Goal: Use online tool/utility: Use online tool/utility

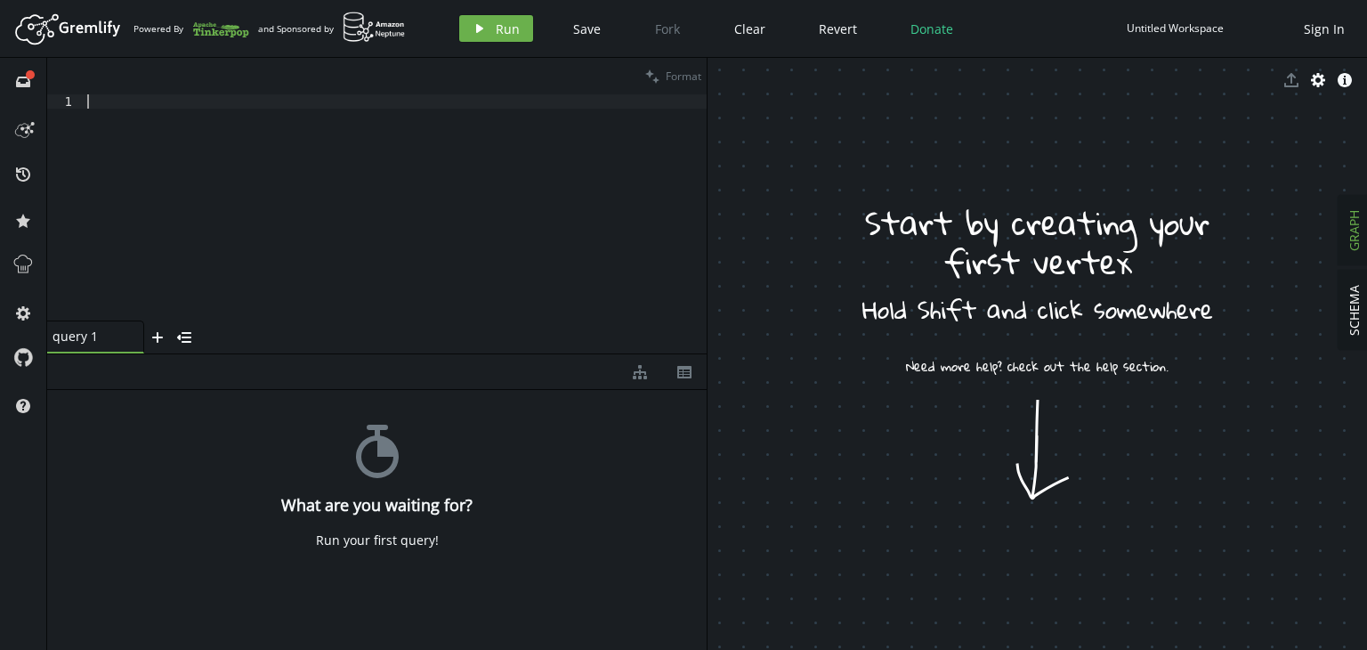
click at [328, 122] on div at bounding box center [396, 221] width 624 height 255
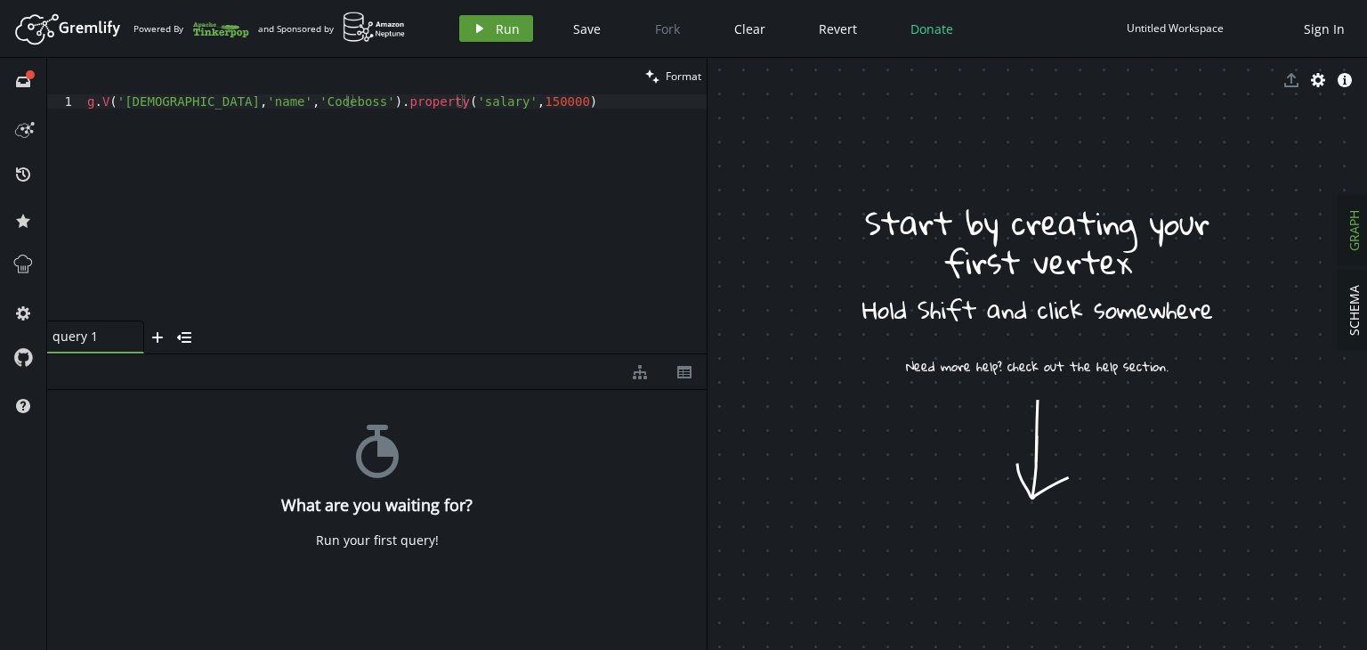
click at [479, 40] on button "play Run" at bounding box center [496, 28] width 74 height 27
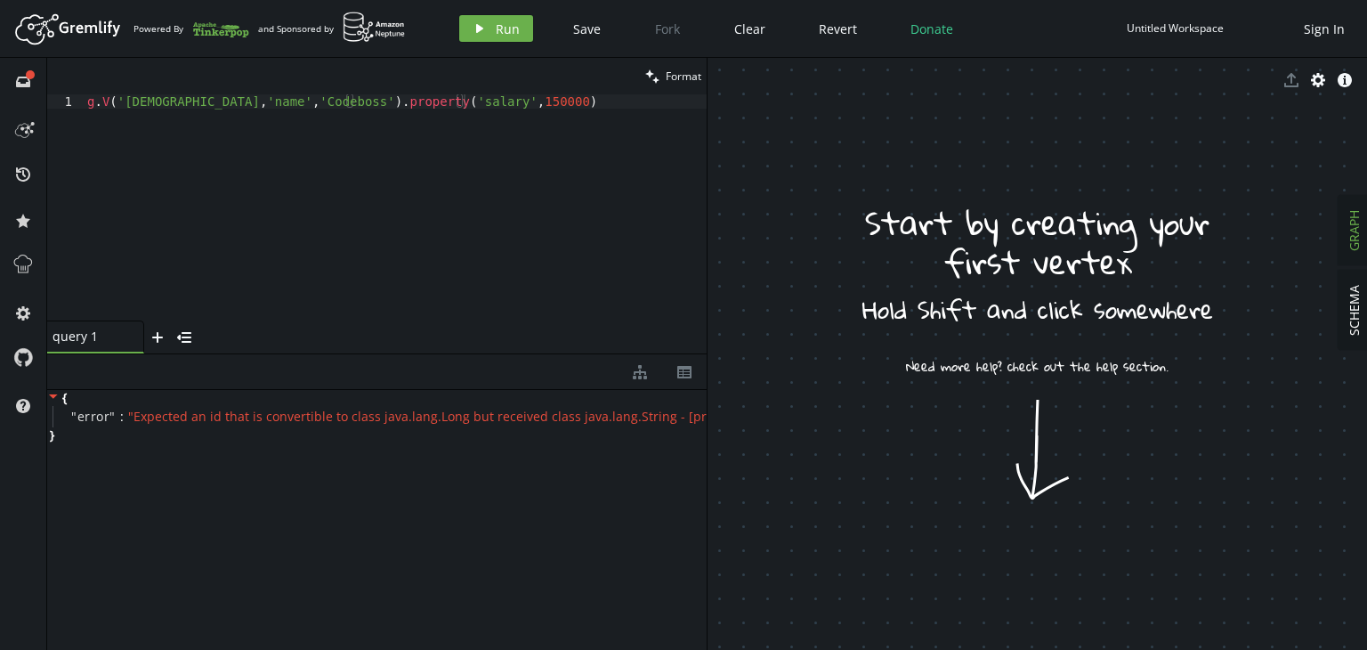
click at [105, 101] on div "g . V ( 'prof' , 'name' , 'Codeboss' ) . property ( 'salary' , 150000 )" at bounding box center [395, 221] width 623 height 255
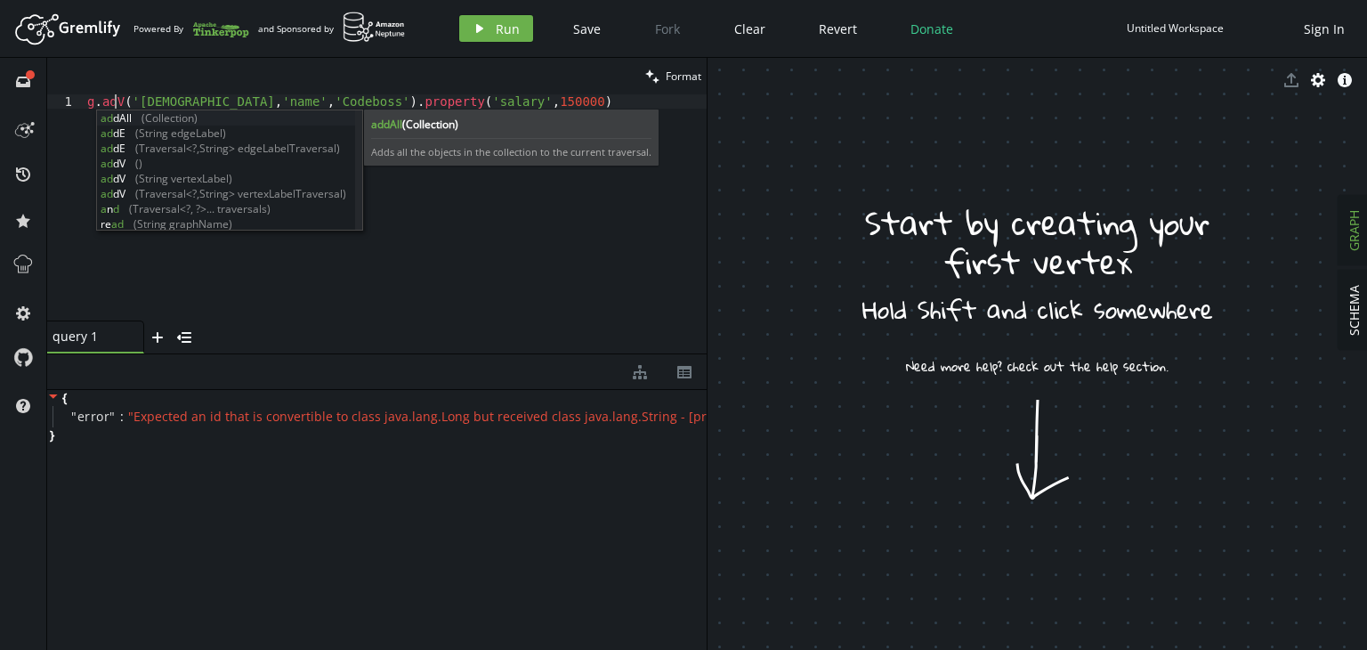
scroll to position [0, 33]
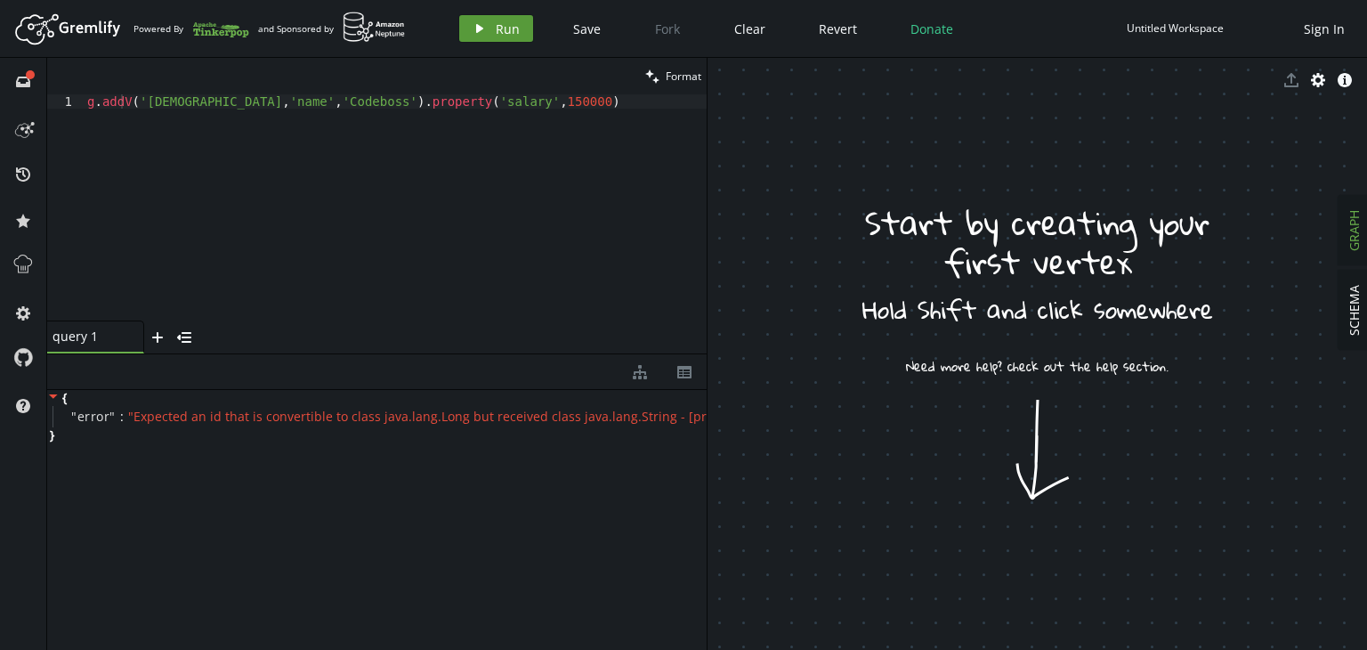
drag, startPoint x: 494, startPoint y: 36, endPoint x: 471, endPoint y: 25, distance: 25.5
drag, startPoint x: 471, startPoint y: 25, endPoint x: 413, endPoint y: 196, distance: 180.5
click at [413, 196] on div "g . addV ( 'prof' , 'name' , 'Codeboss' ) . property ( 'salary' , 150000 )" at bounding box center [395, 221] width 623 height 255
click at [499, 25] on span "Run" at bounding box center [508, 28] width 24 height 17
click at [178, 102] on div "g . addV ( 'prof' , 'name' , 'Codeboss' ) . property ( 'salary' , 150000 )" at bounding box center [395, 221] width 623 height 255
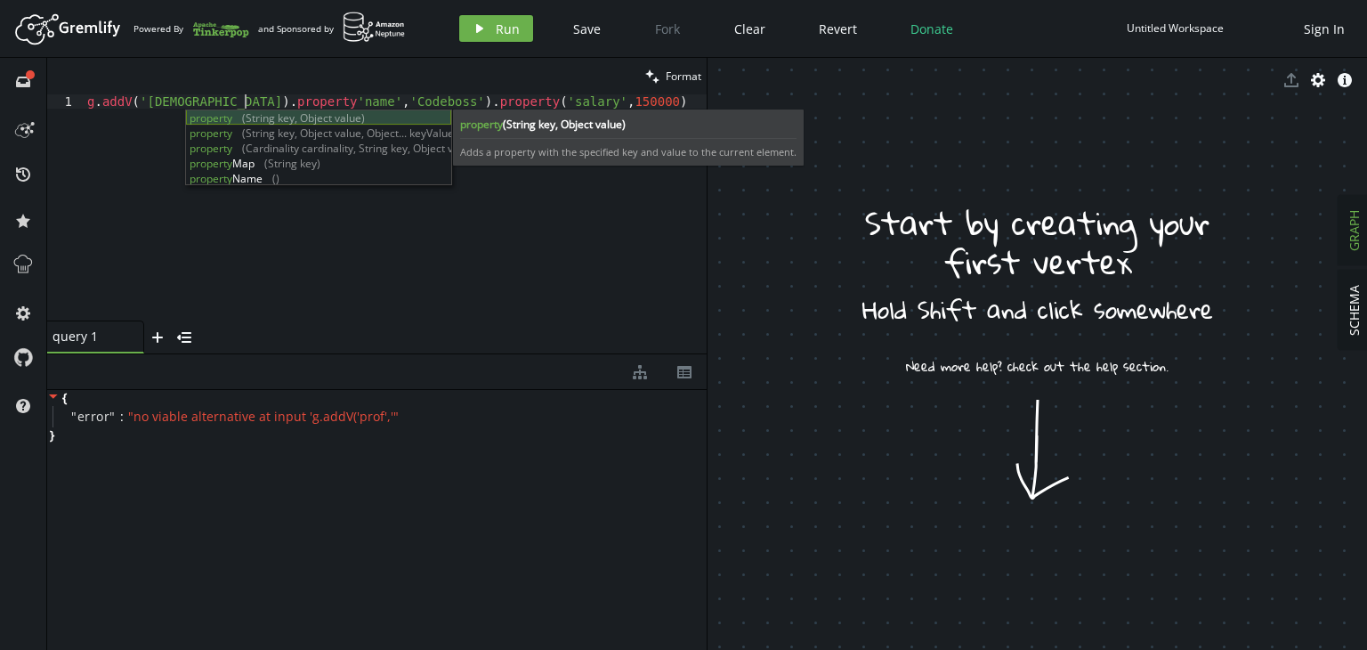
scroll to position [0, 164]
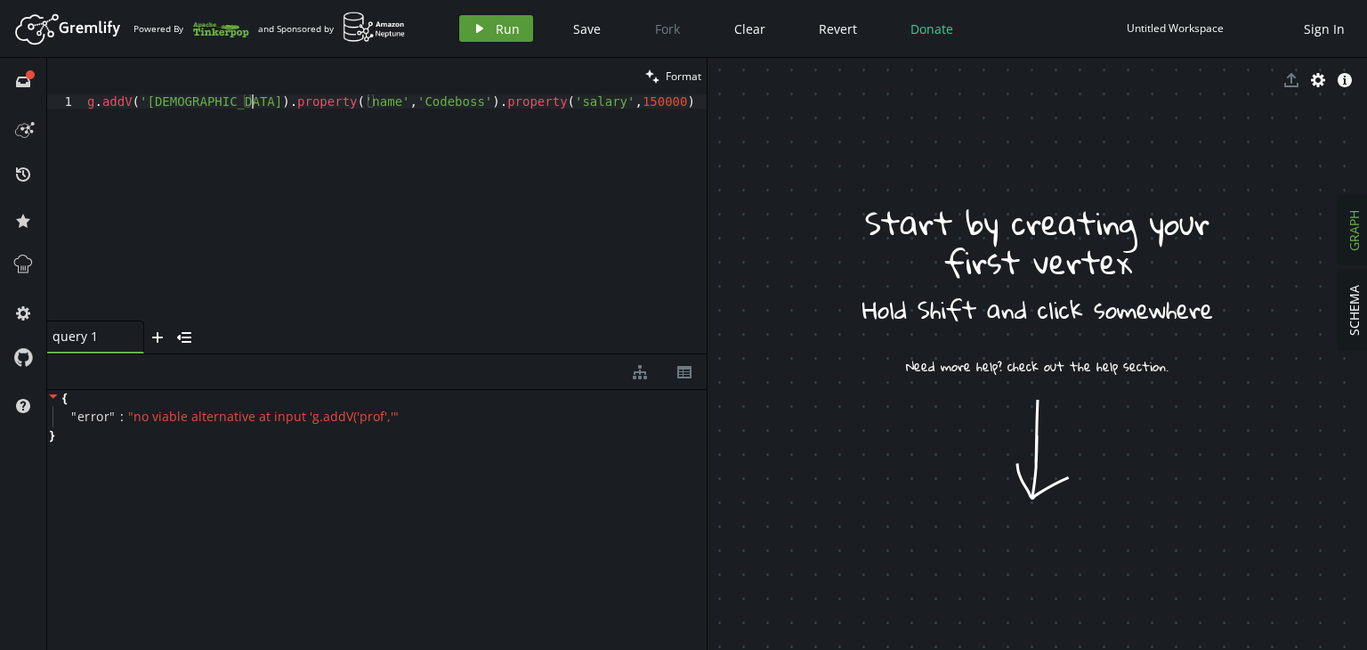
click at [510, 29] on span "Run" at bounding box center [508, 28] width 24 height 17
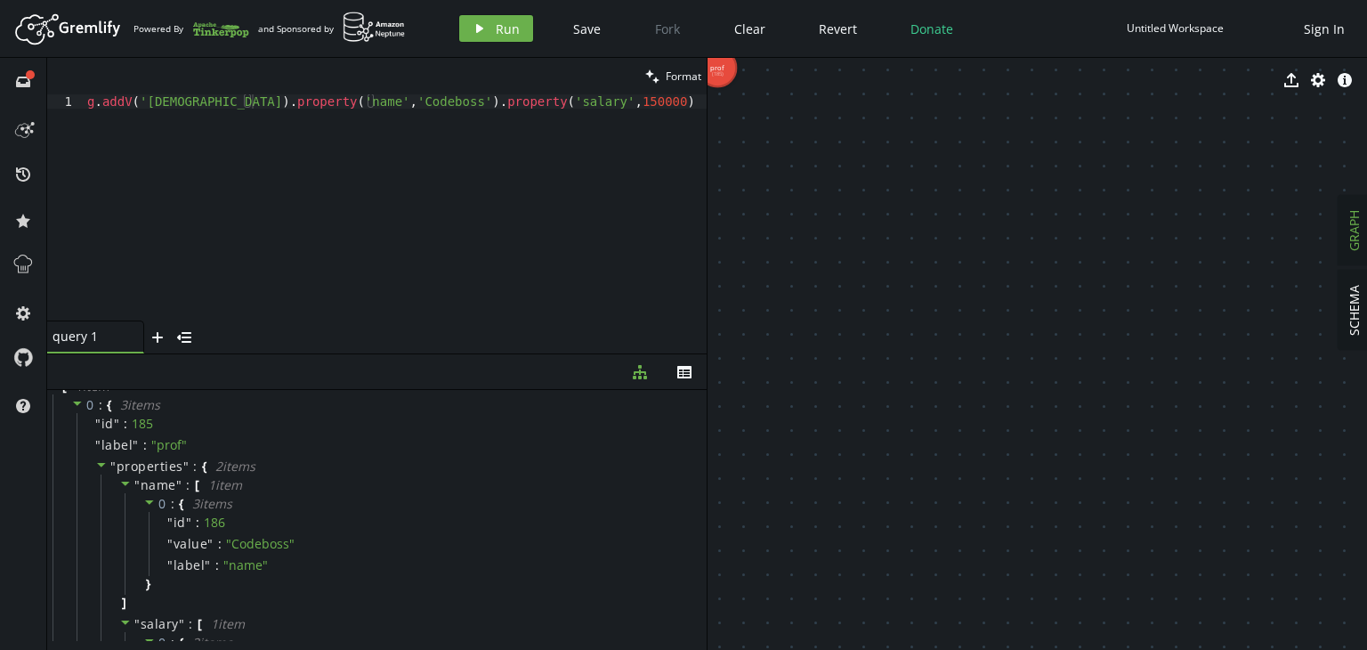
scroll to position [0, 0]
click at [357, 104] on div "g . addV ( 'prof' ) . property ( 'name' , 'Codeboss' ) . property ( 'salary' , …" at bounding box center [395, 221] width 623 height 255
click at [498, 26] on span "Run" at bounding box center [508, 28] width 24 height 17
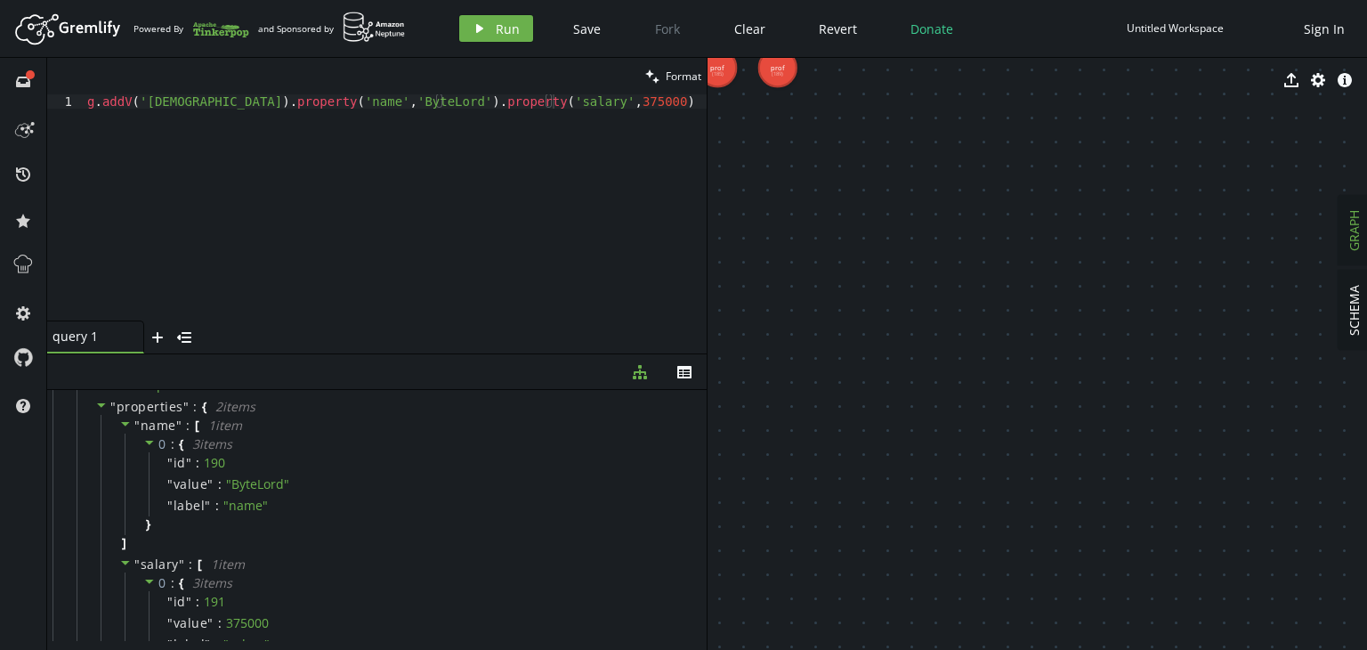
scroll to position [0, 0]
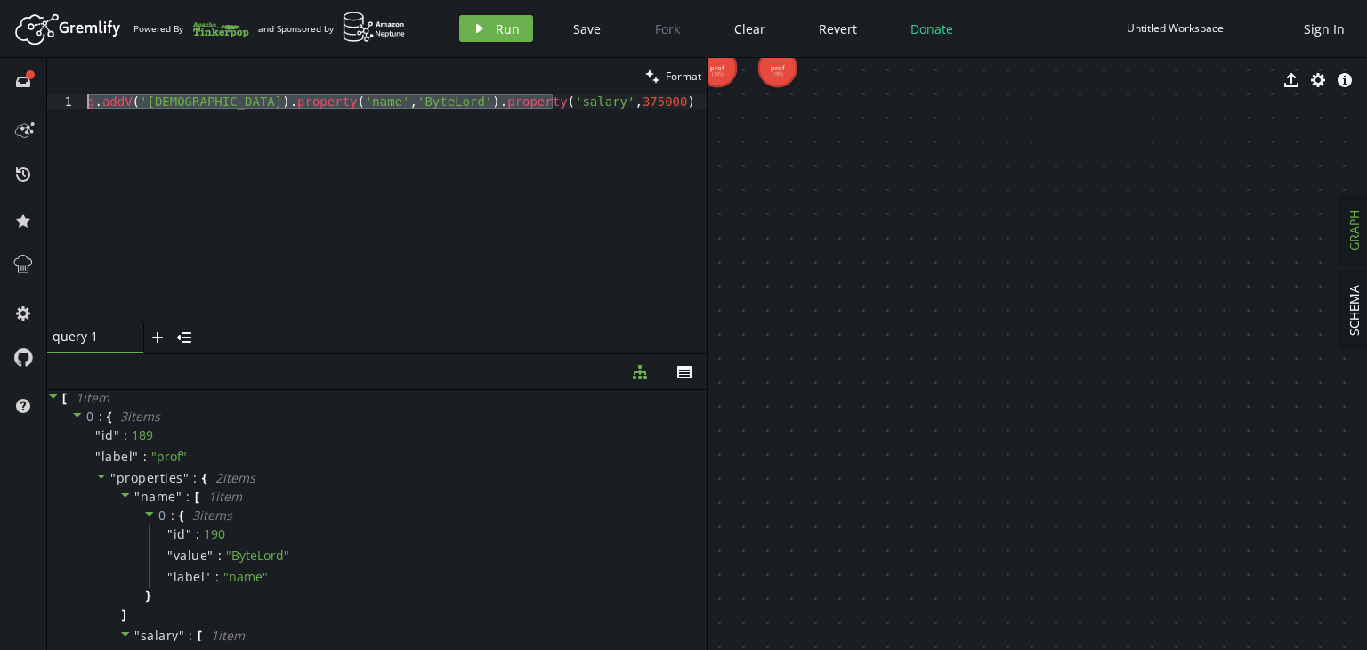
drag, startPoint x: 564, startPoint y: 104, endPoint x: 63, endPoint y: 104, distance: 501.2
click at [63, 104] on div "g.addV('prof').property('name','ByteLord').property('salary',375000) 1 g . addV…" at bounding box center [377, 207] width 660 height 226
type textarea "g.addV('prof').property('name','ByteLord').property('salary',375000)"
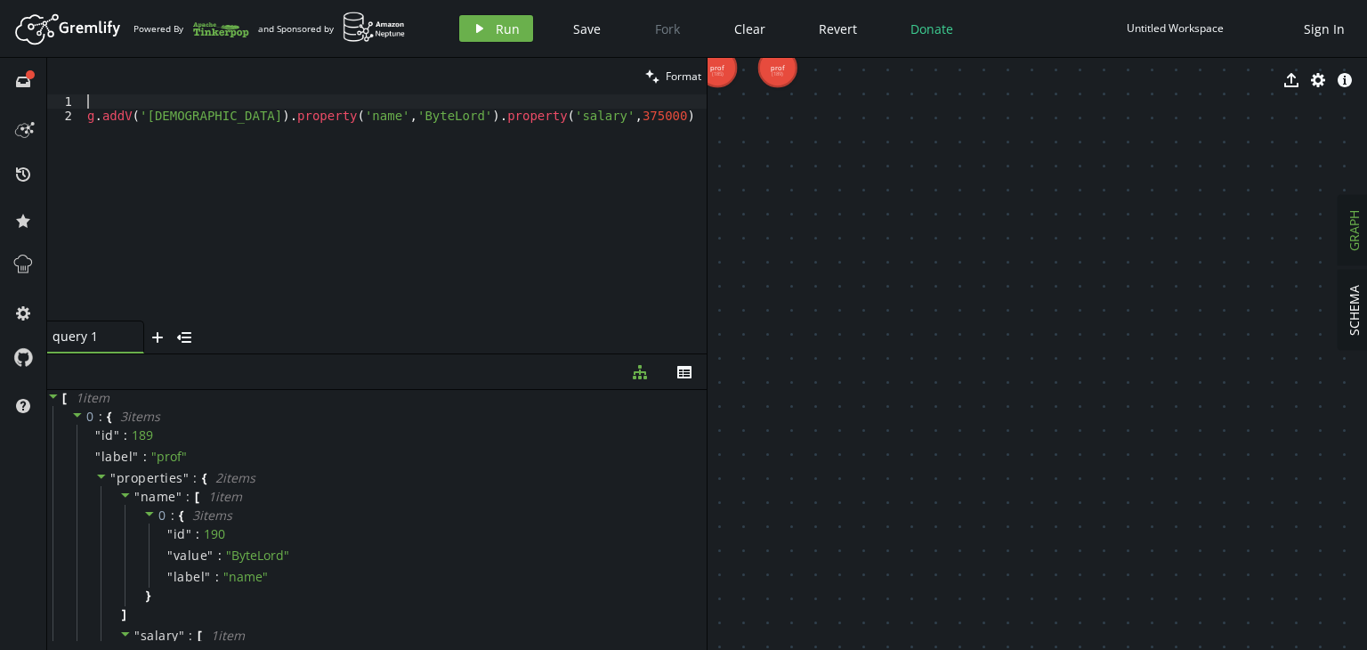
paste textarea "g.addV('prof').property('name','ByteLord').property('salary',375000)"
type textarea "g.addV('prof').property('name','ByteLord').property('salary',375000);"
paste textarea "g.addV('prof').property('name','ByteLord').property('salary',375000)"
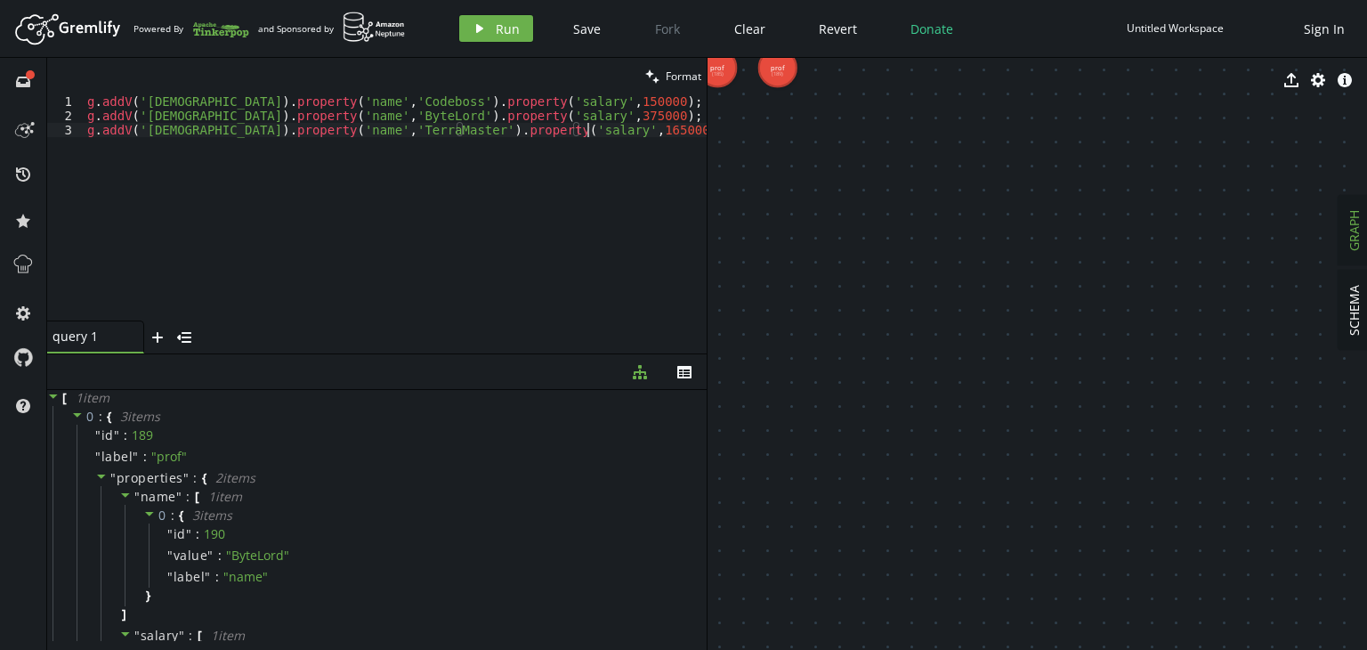
scroll to position [0, 499]
click at [487, 25] on button "play Run" at bounding box center [496, 28] width 74 height 27
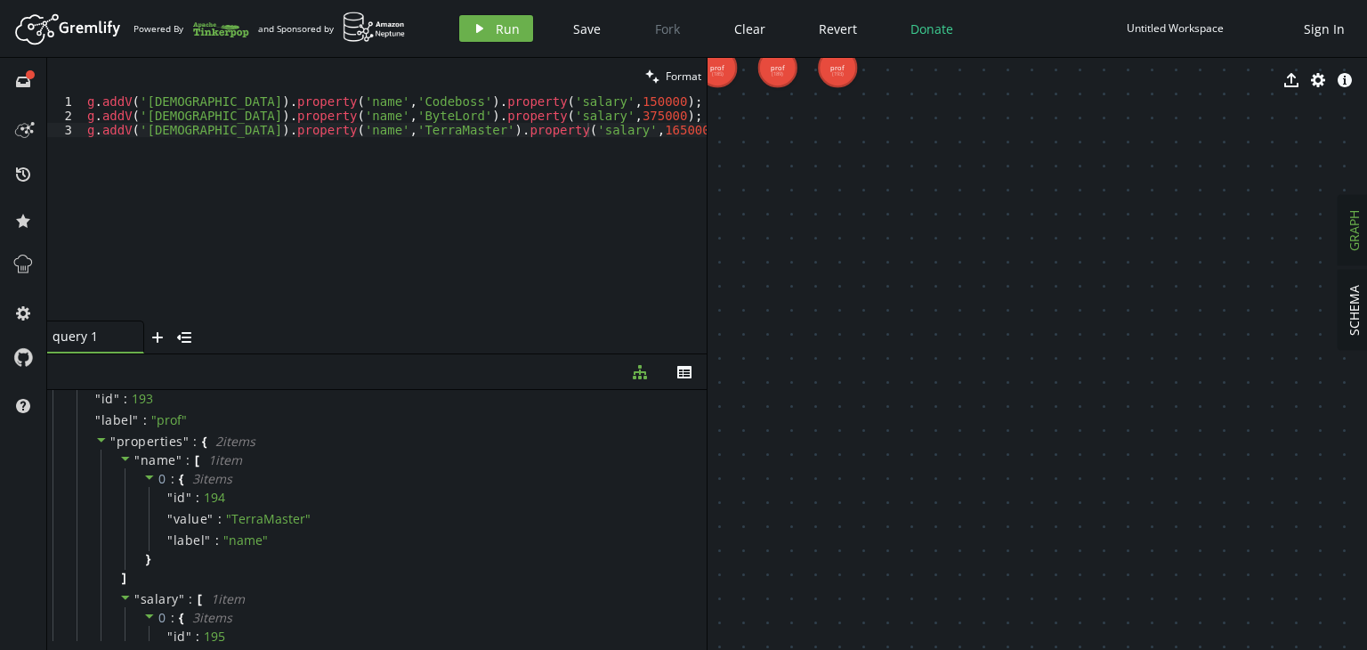
scroll to position [0, 0]
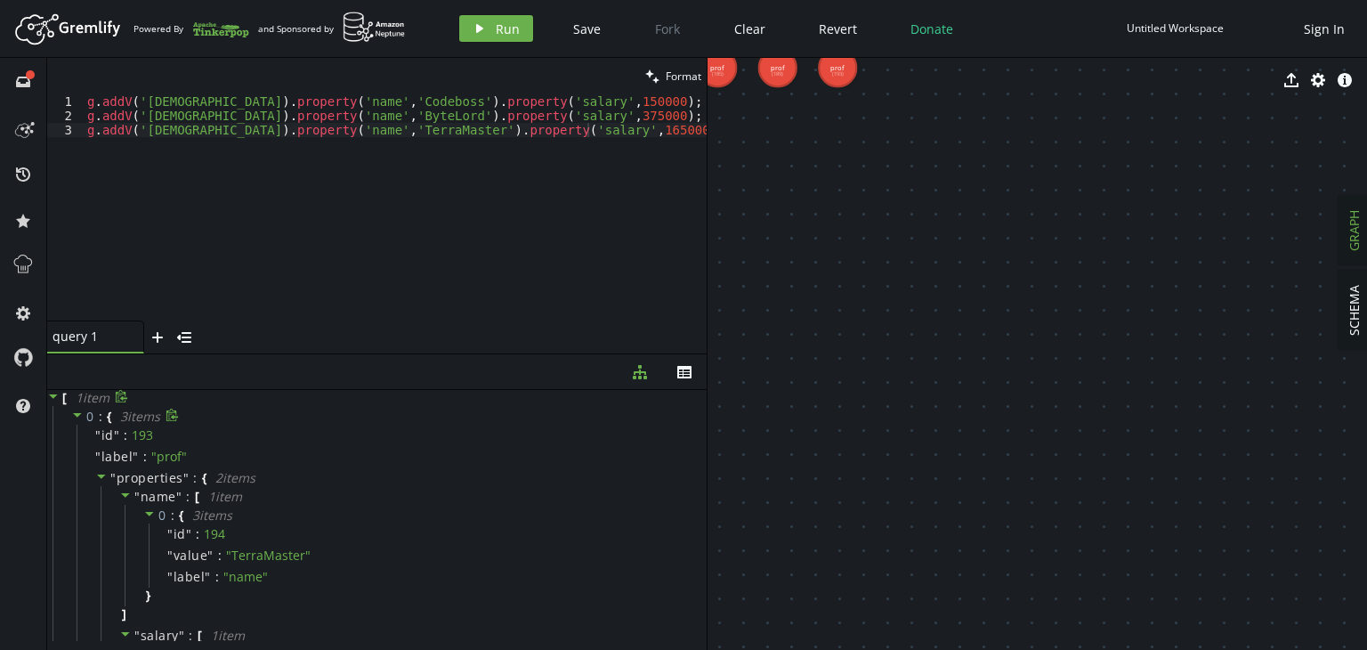
click at [78, 417] on icon at bounding box center [77, 415] width 12 height 12
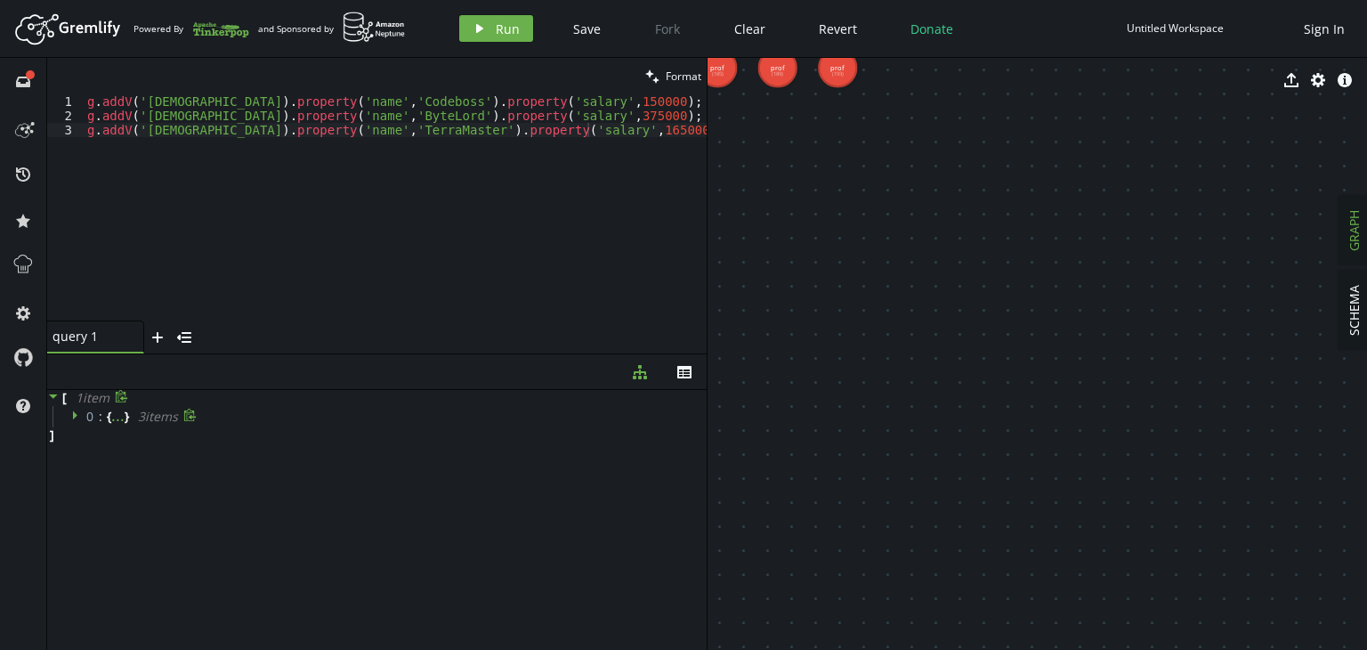
click at [78, 415] on icon at bounding box center [77, 415] width 12 height 12
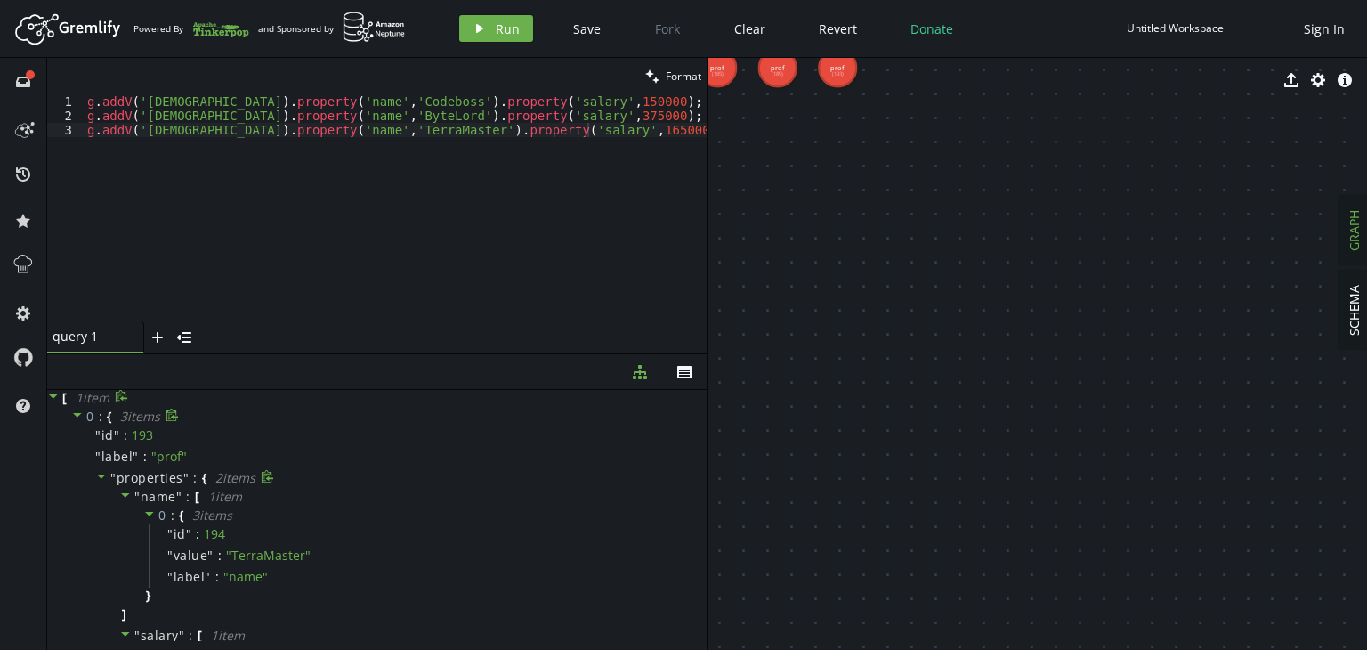
click at [96, 478] on icon at bounding box center [101, 476] width 12 height 12
click at [100, 482] on icon at bounding box center [101, 476] width 12 height 12
click at [122, 497] on icon at bounding box center [125, 495] width 12 height 12
click at [125, 523] on span at bounding box center [125, 517] width 12 height 17
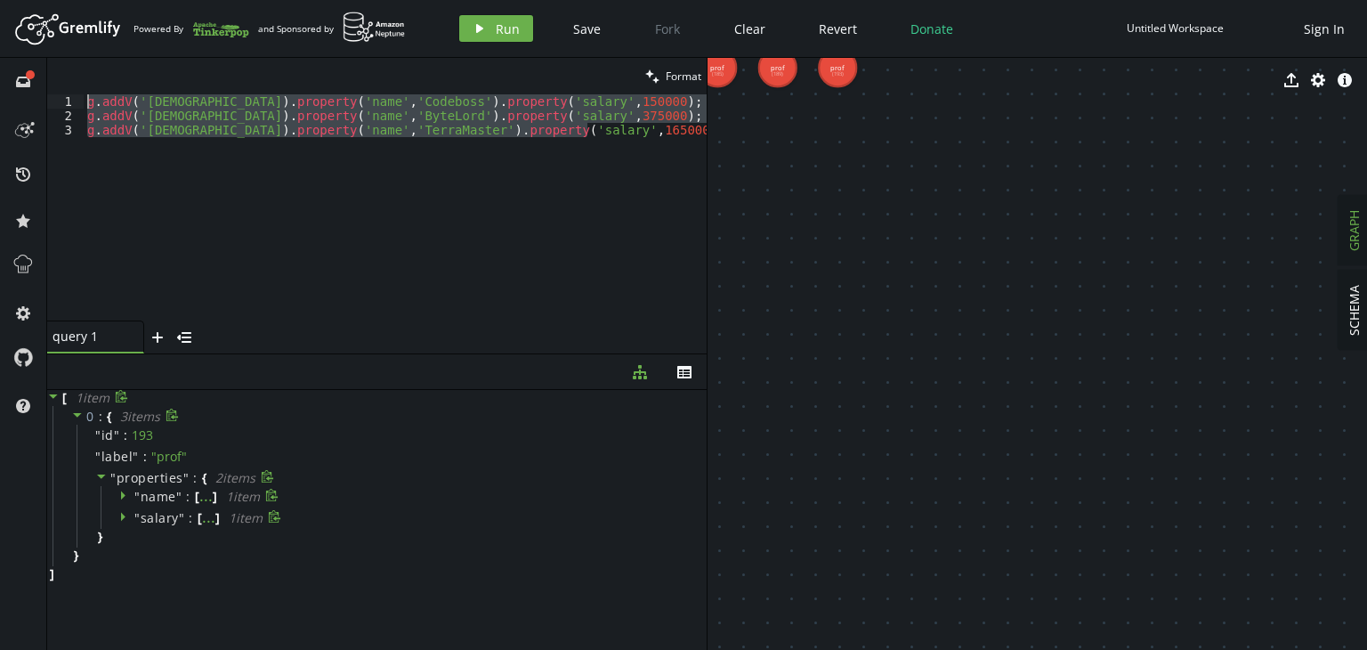
drag, startPoint x: 602, startPoint y: 134, endPoint x: 60, endPoint y: 100, distance: 543.2
click at [60, 100] on div "g.addV('prof').property('name','TerraMaster').property('salary',1650000); 1 2 3…" at bounding box center [377, 207] width 660 height 226
click at [493, 23] on button "play Run" at bounding box center [496, 28] width 74 height 27
click at [608, 128] on div "g . addV ( 'prof' ) . property ( 'name' , 'Codeboss' ) . property ( 'salary' , …" at bounding box center [395, 207] width 623 height 226
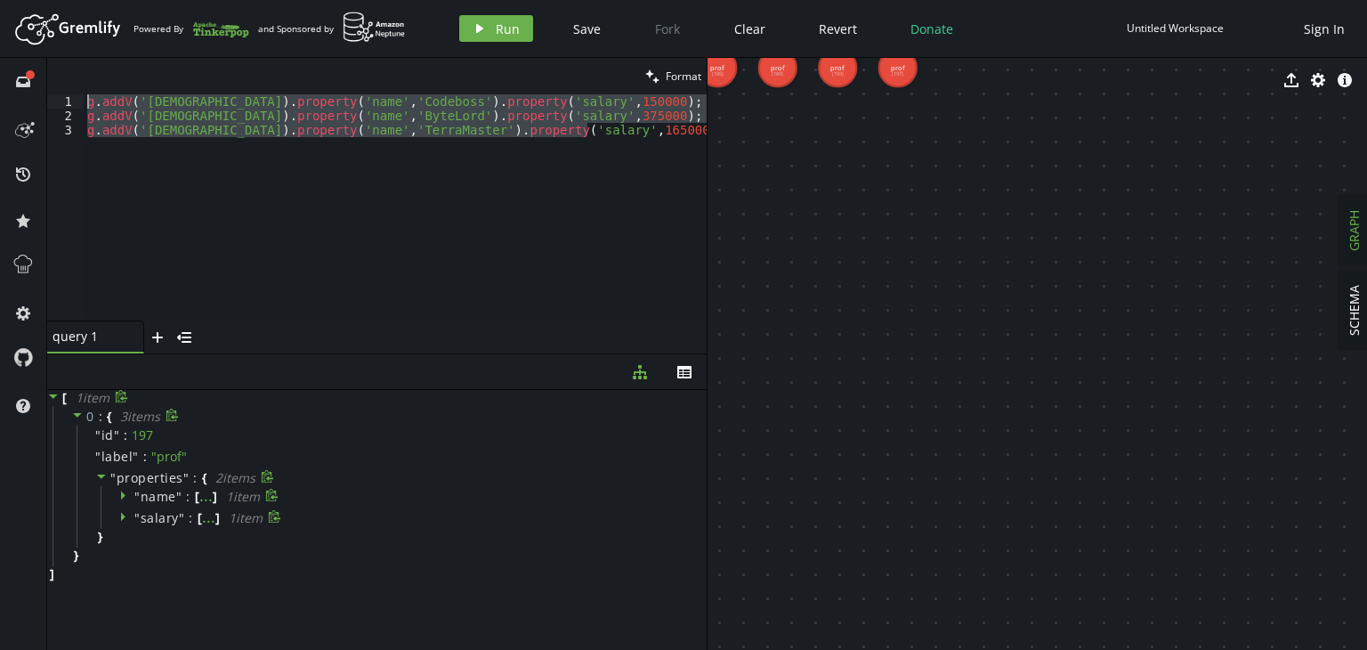
type textarea "g.addV('prof').property('name','TerraMaster').property('salary',1650000);"
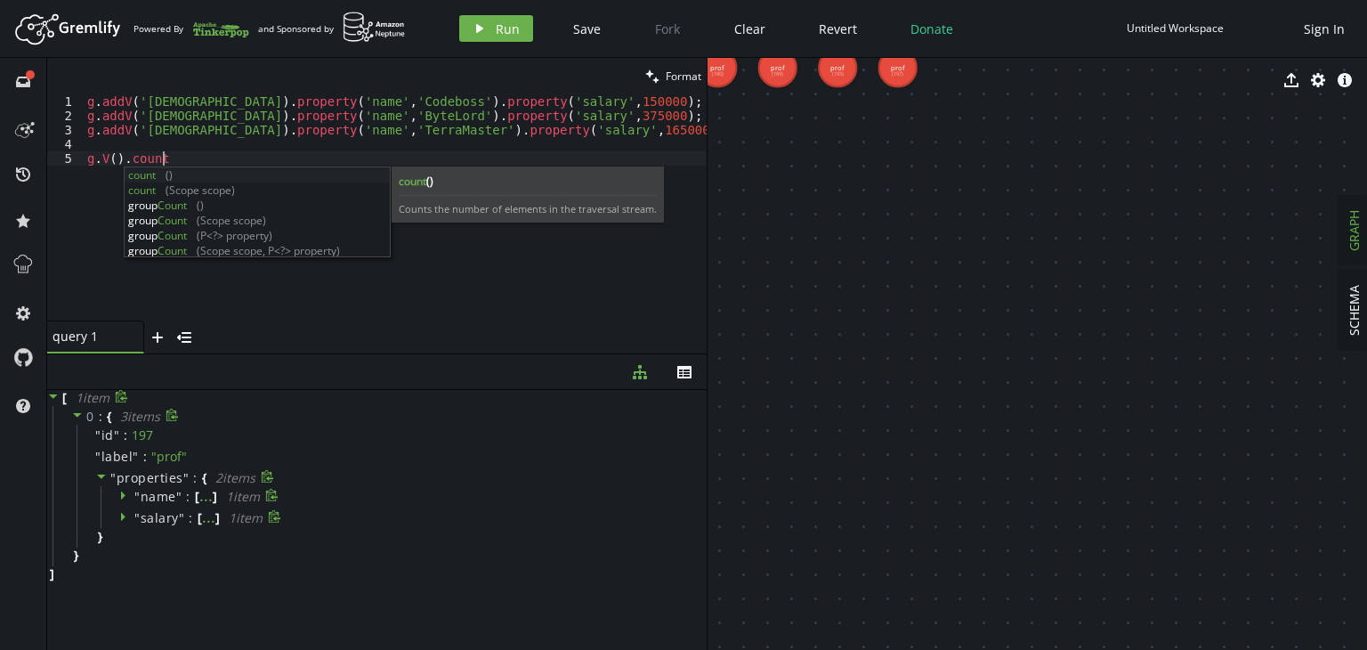
scroll to position [0, 87]
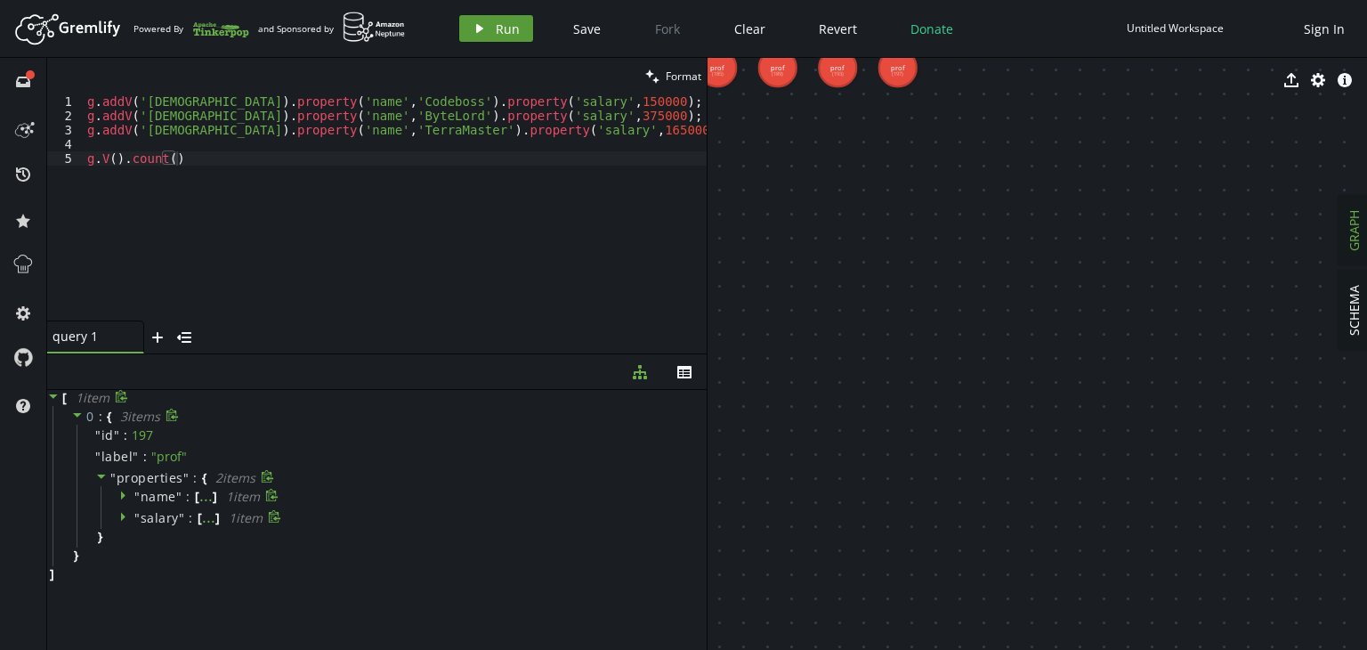
click at [508, 37] on button "play Run" at bounding box center [496, 28] width 74 height 27
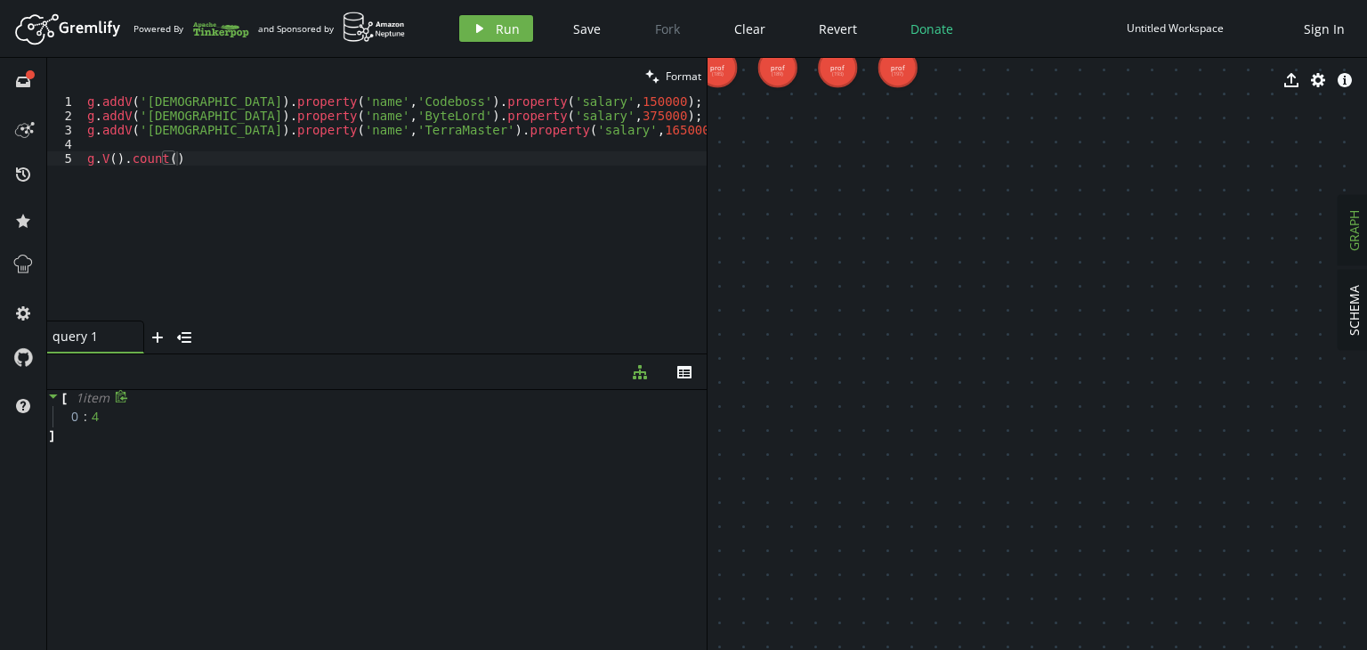
click at [193, 156] on div "g . addV ( 'prof' ) . property ( 'name' , 'Codeboss' ) . property ( 'salary' , …" at bounding box center [395, 221] width 623 height 255
type textarea "g.V().valueMap()"
click at [476, 30] on icon "button" at bounding box center [479, 28] width 7 height 9
